Goal: Task Accomplishment & Management: Use online tool/utility

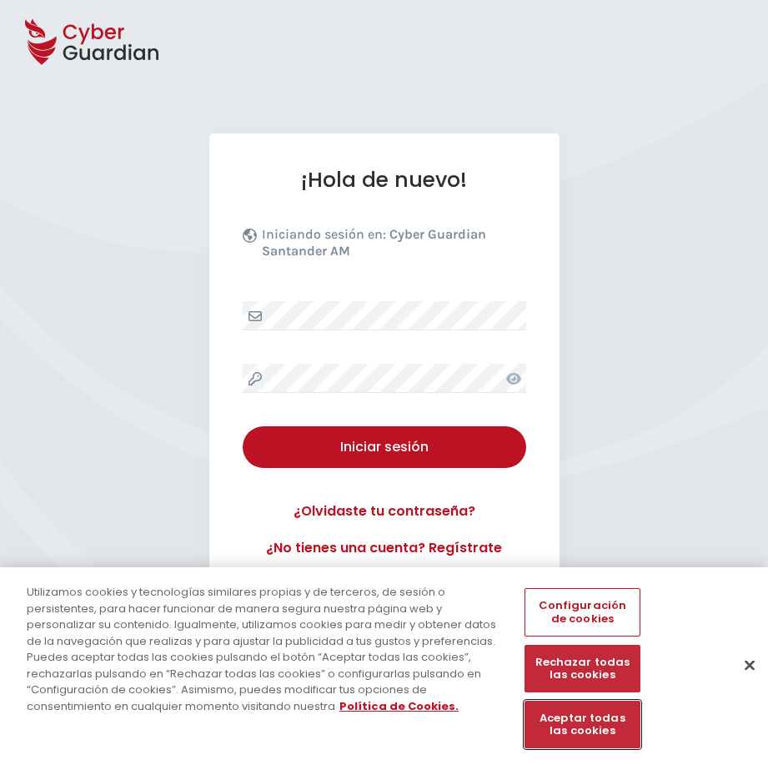
drag, startPoint x: 597, startPoint y: 734, endPoint x: 530, endPoint y: 681, distance: 84.9
click at [593, 731] on button "Aceptar todas las cookies" at bounding box center [582, 725] width 115 height 48
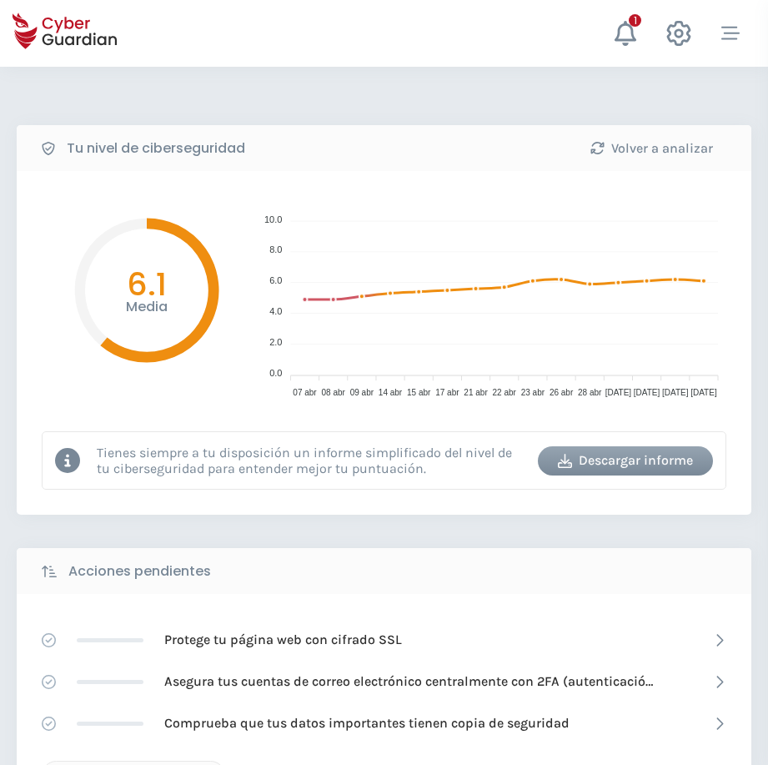
click at [731, 43] on button "button" at bounding box center [731, 34] width 50 height 42
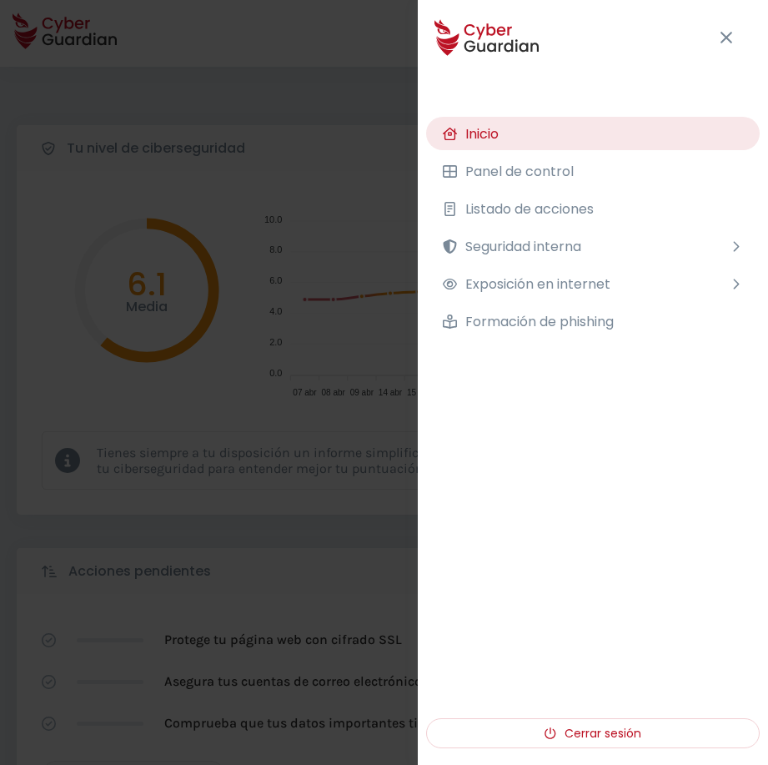
click at [515, 252] on span "Seguridad interna" at bounding box center [523, 246] width 116 height 21
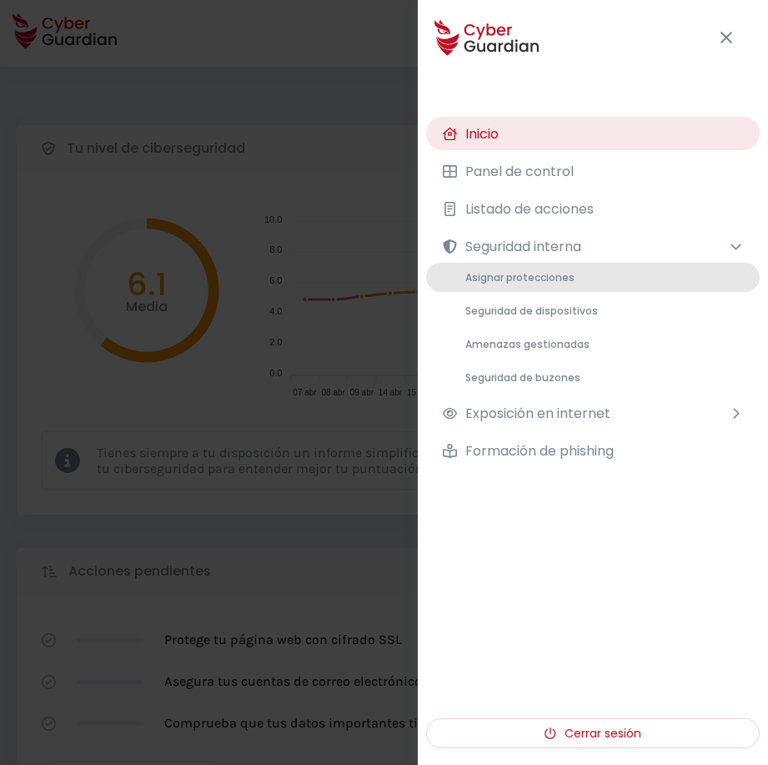
click at [496, 279] on span "Asignar protecciones" at bounding box center [519, 277] width 109 height 14
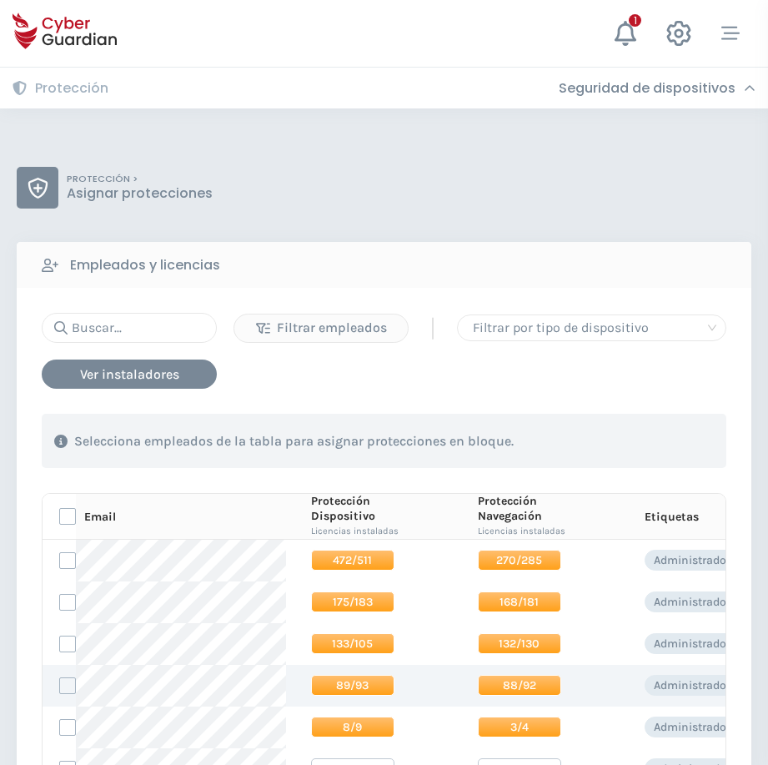
click at [325, 681] on span "89/93" at bounding box center [352, 685] width 83 height 21
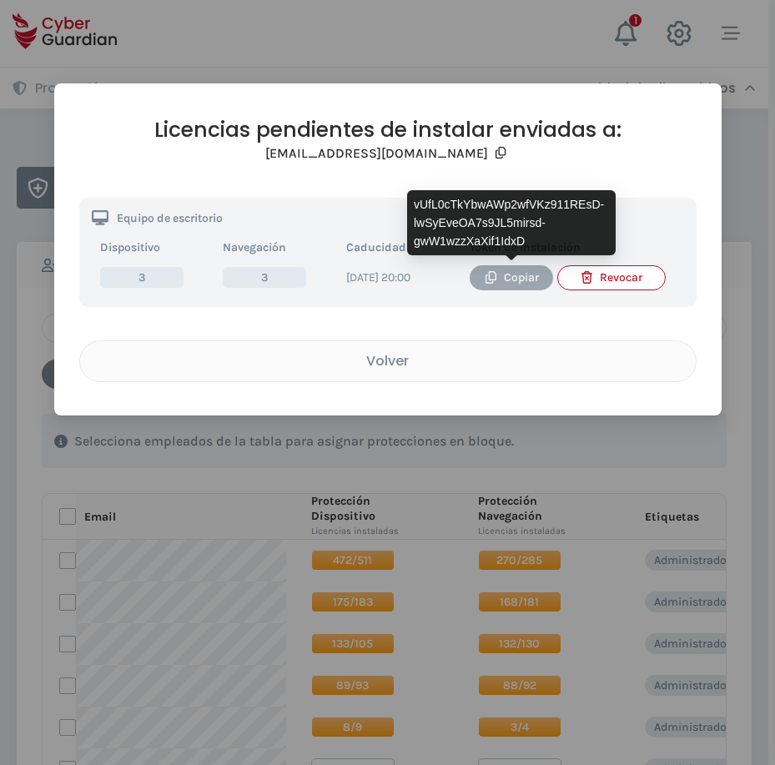
click at [495, 277] on icon "button" at bounding box center [491, 277] width 13 height 13
